Goal: Task Accomplishment & Management: Complete application form

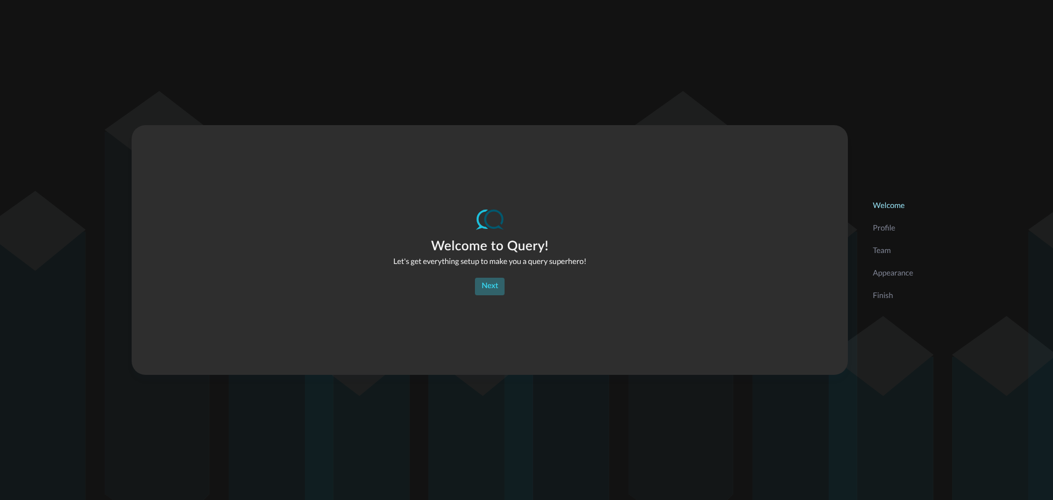
click at [484, 284] on div "Next" at bounding box center [490, 286] width 16 height 14
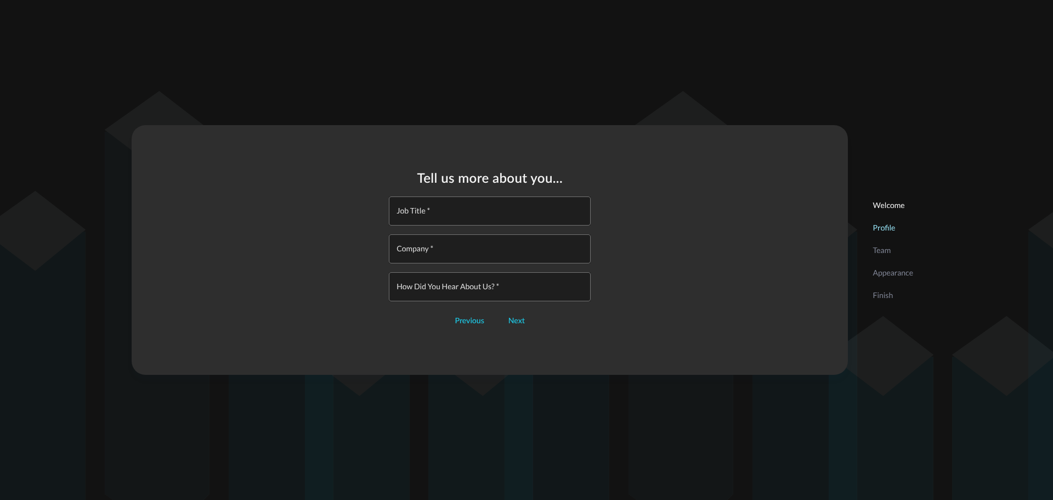
click at [437, 216] on input "Job Title   *" at bounding box center [492, 210] width 195 height 29
click at [641, 173] on div "Tell us more about you... Job Title   * Job Title   * Company   * Company   * H…" at bounding box center [490, 250] width 716 height 250
click at [448, 219] on input "Job Title   *" at bounding box center [492, 210] width 195 height 29
click at [522, 322] on div "Next" at bounding box center [516, 321] width 16 height 14
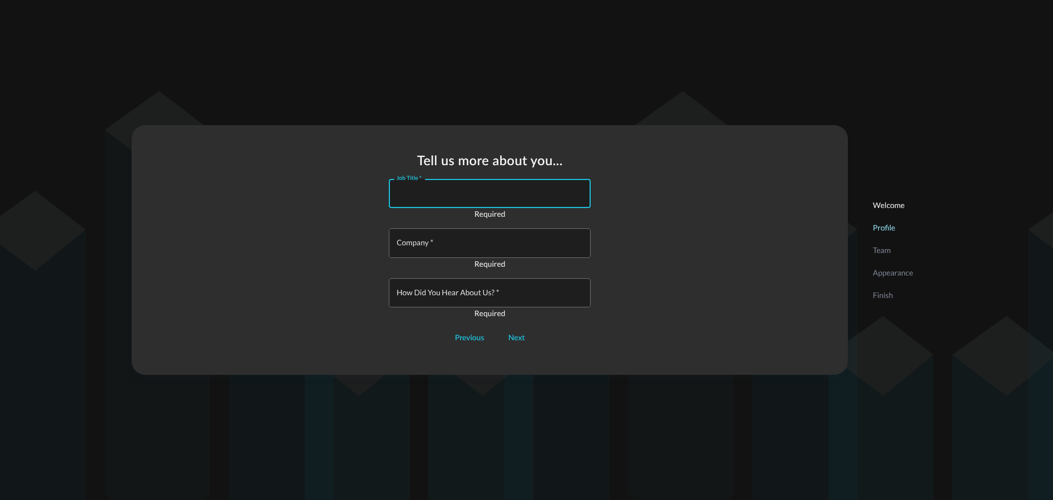
click at [435, 191] on input "Job Title   *" at bounding box center [492, 193] width 195 height 29
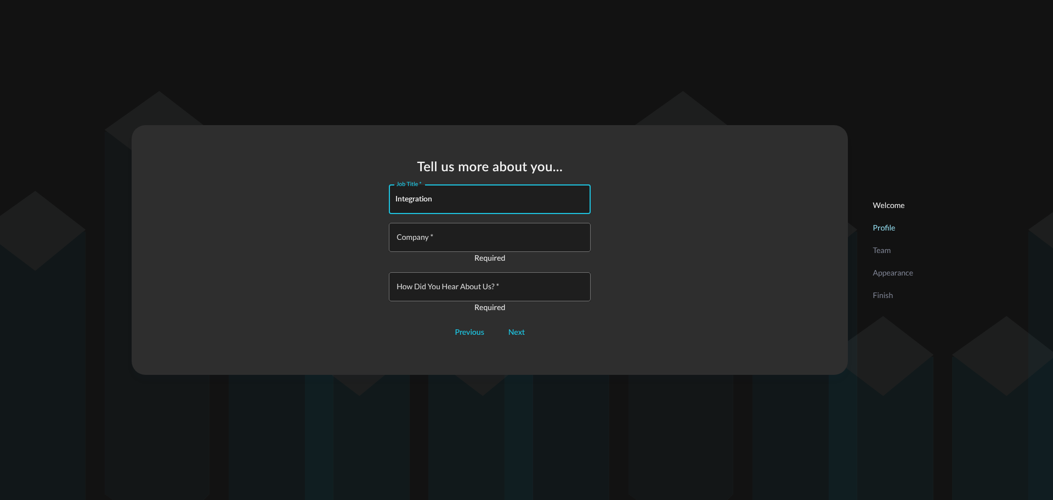
type input "Integration"
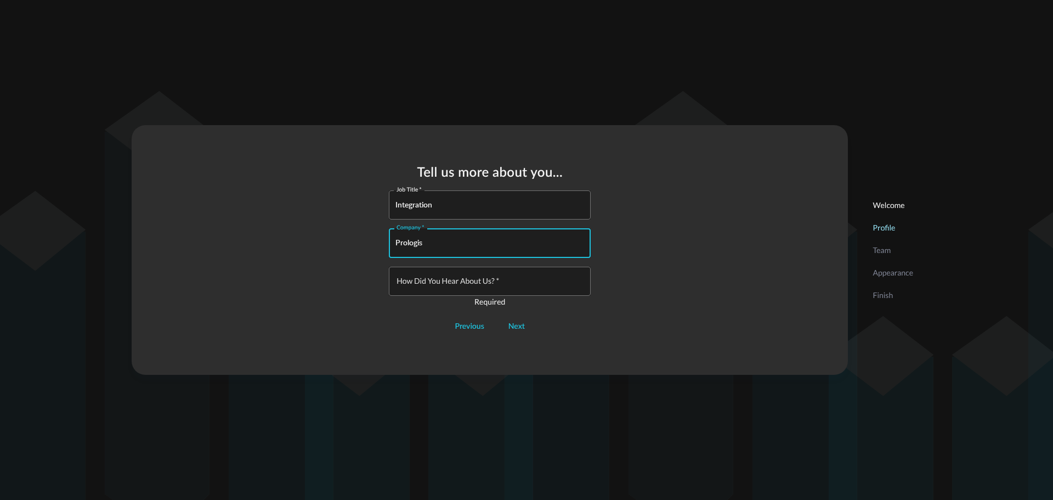
type input "Prologis"
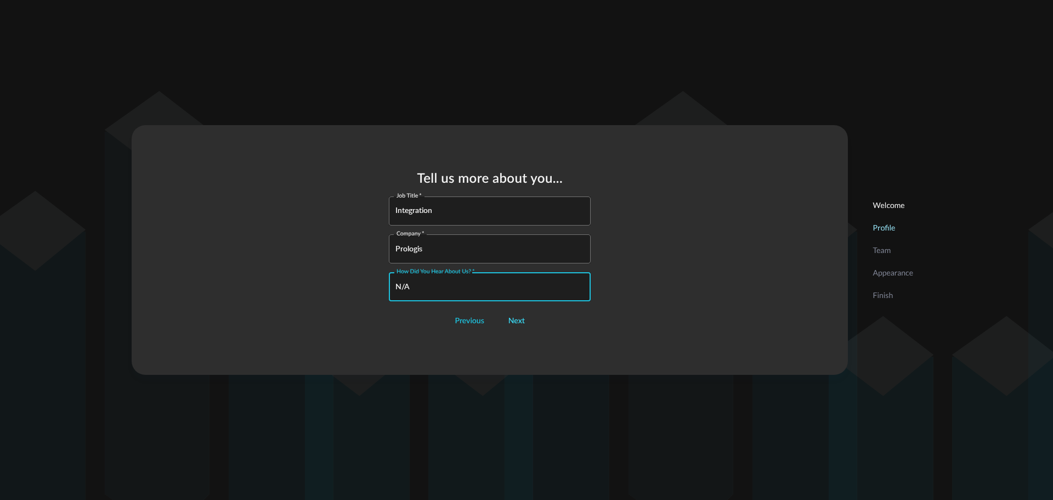
type input "N/A"
click at [513, 321] on div "Next" at bounding box center [516, 321] width 16 height 14
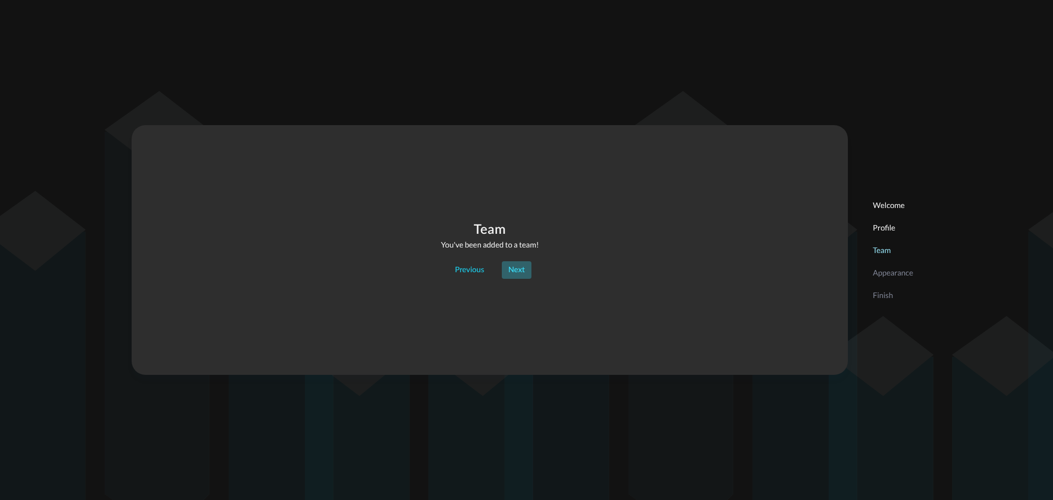
click at [509, 268] on div "Next" at bounding box center [516, 270] width 16 height 14
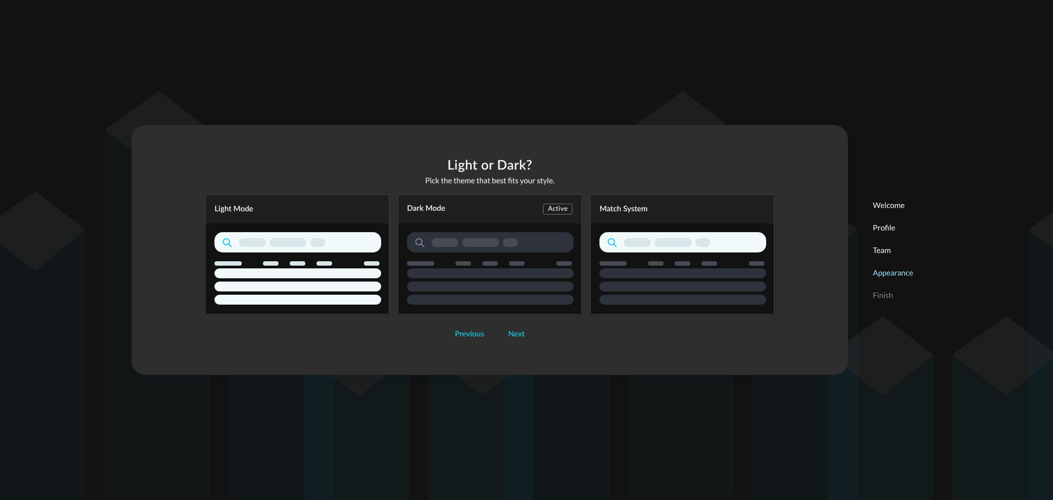
click at [466, 239] on div "Dark Mode Active" at bounding box center [490, 254] width 184 height 120
click at [512, 338] on div "Next" at bounding box center [516, 334] width 16 height 14
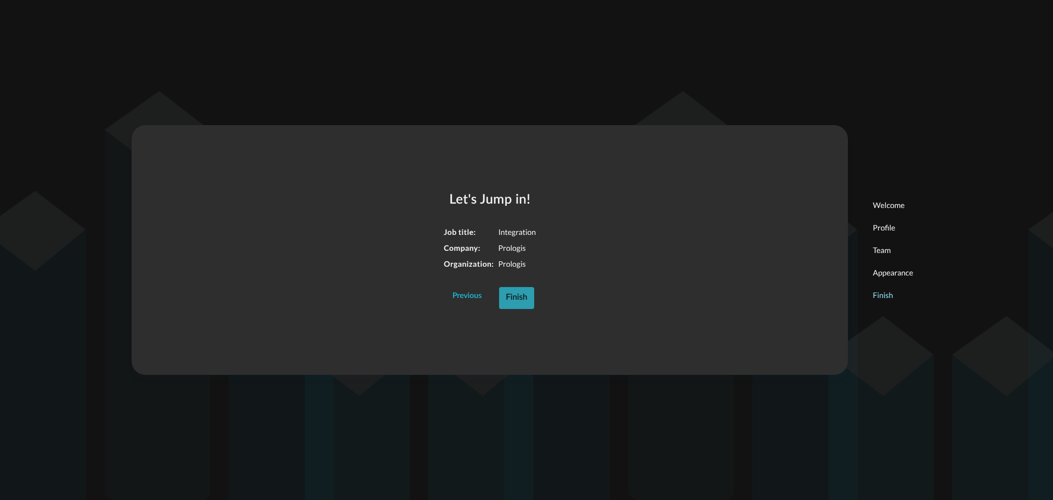
click at [530, 305] on button "Finish" at bounding box center [516, 298] width 35 height 22
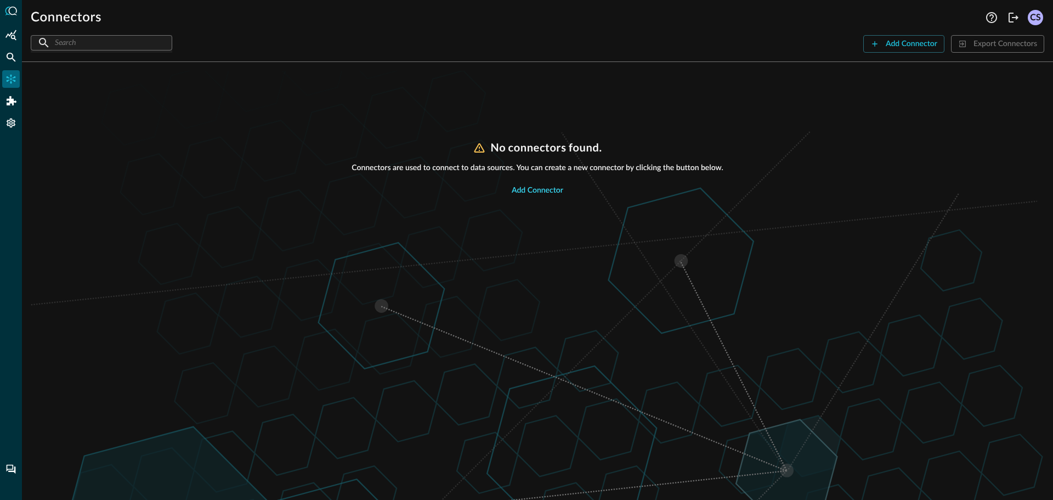
click at [528, 195] on div "Add Connector" at bounding box center [538, 191] width 52 height 14
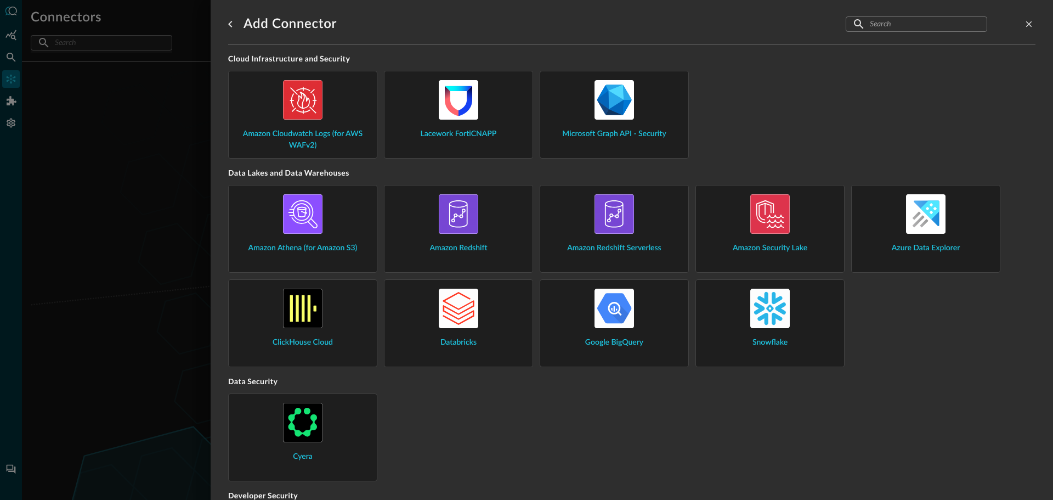
click at [763, 317] on img at bounding box center [769, 307] width 39 height 39
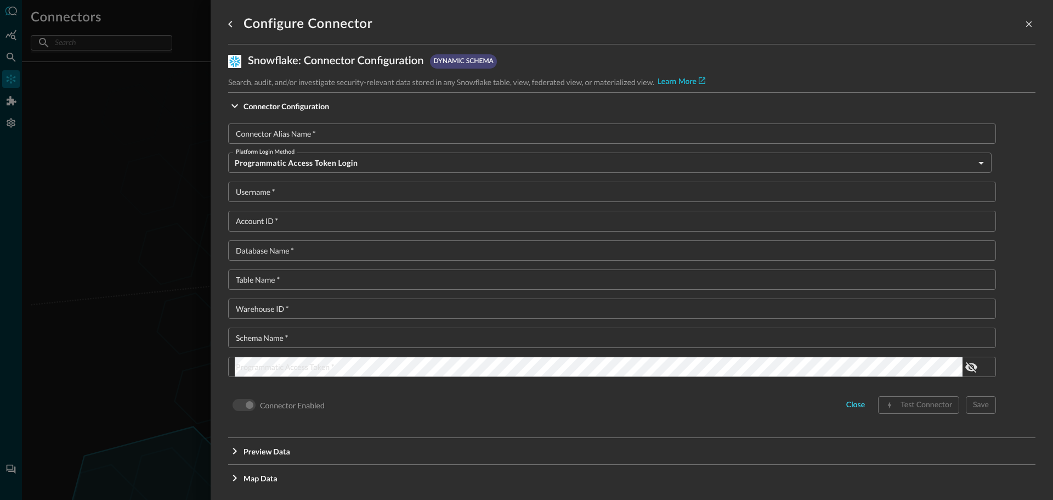
click at [846, 401] on div "close" at bounding box center [855, 405] width 19 height 14
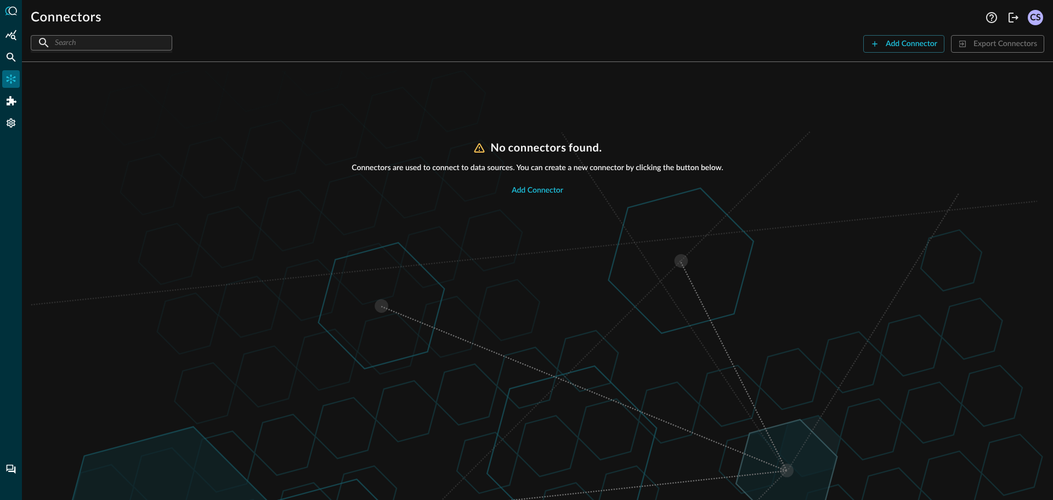
click at [482, 277] on div "No connectors found. Connectors are used to connect to data sources. You can cr…" at bounding box center [537, 320] width 1013 height 359
